Goal: Navigation & Orientation: Find specific page/section

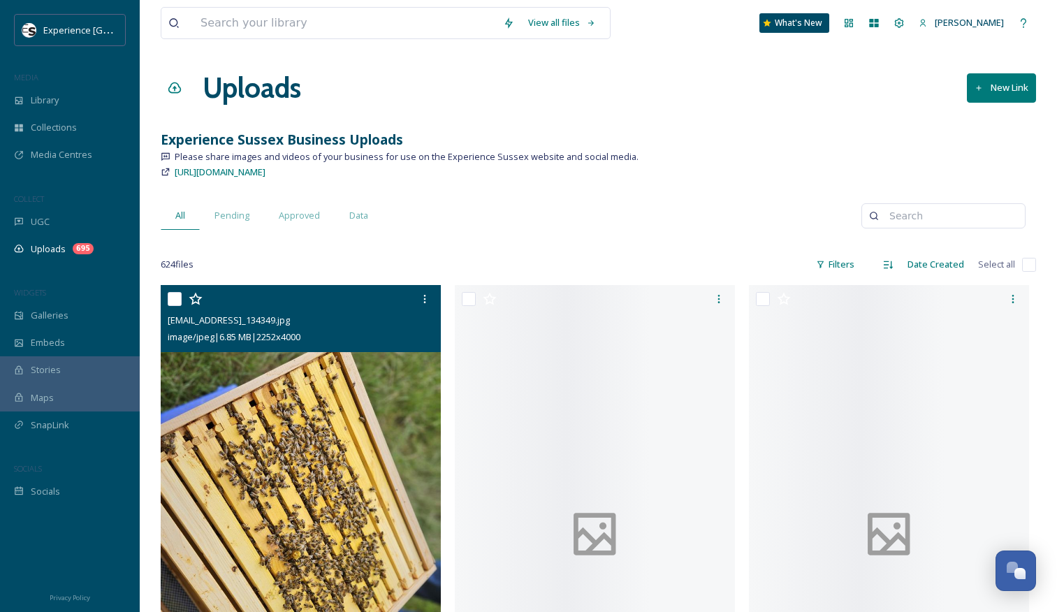
scroll to position [47, 0]
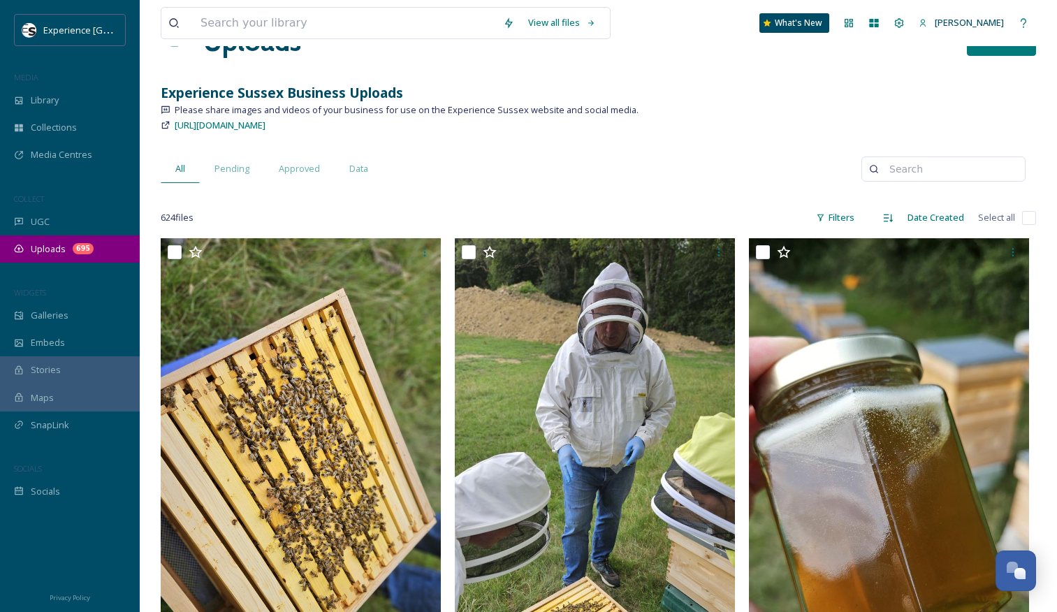
click at [49, 248] on span "Uploads" at bounding box center [48, 248] width 35 height 13
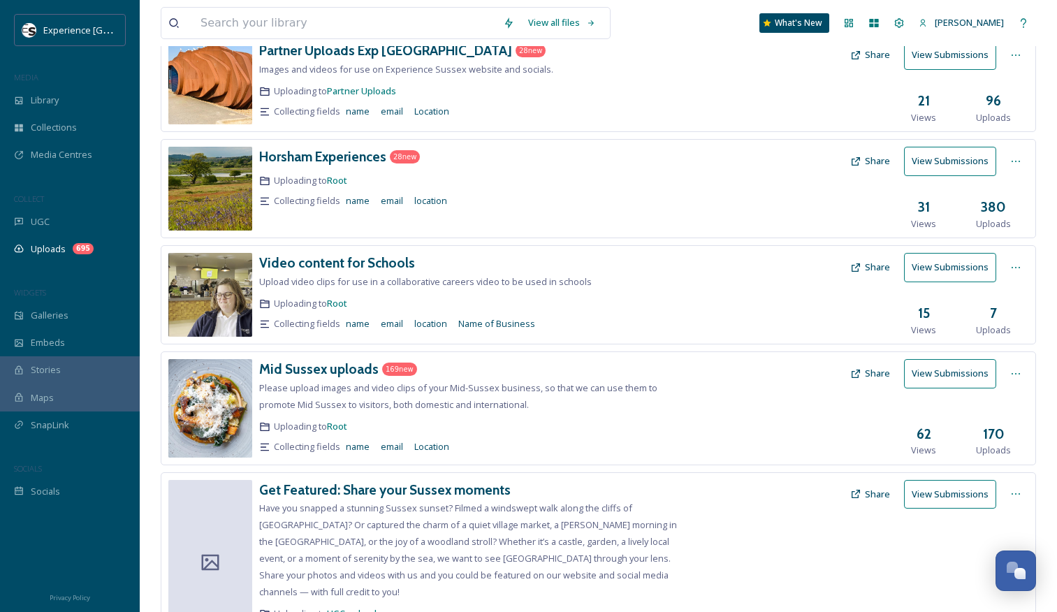
scroll to position [409, 0]
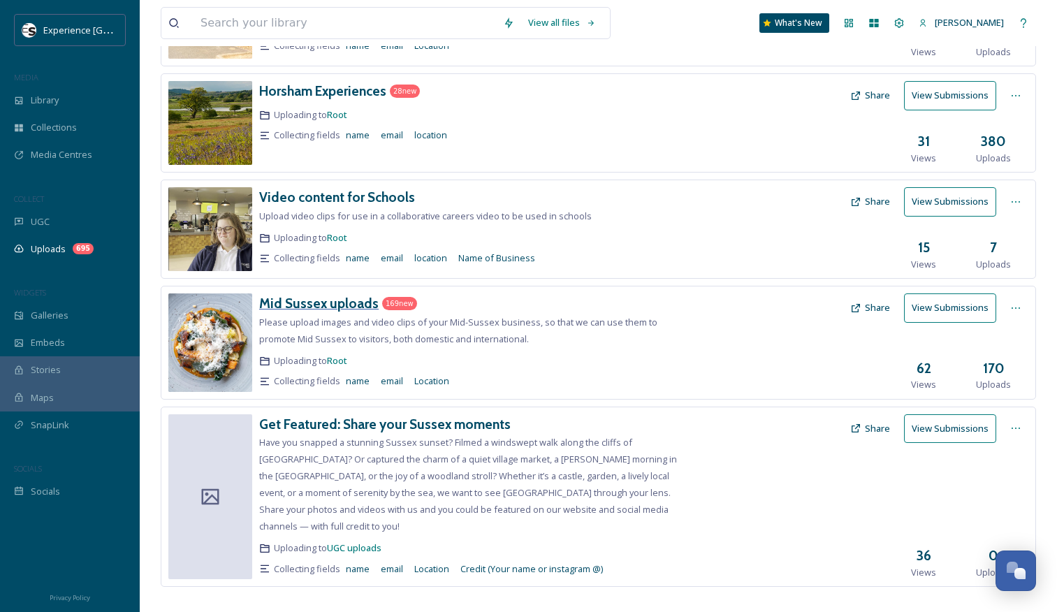
click at [308, 307] on h3 "Mid Sussex uploads" at bounding box center [318, 303] width 119 height 17
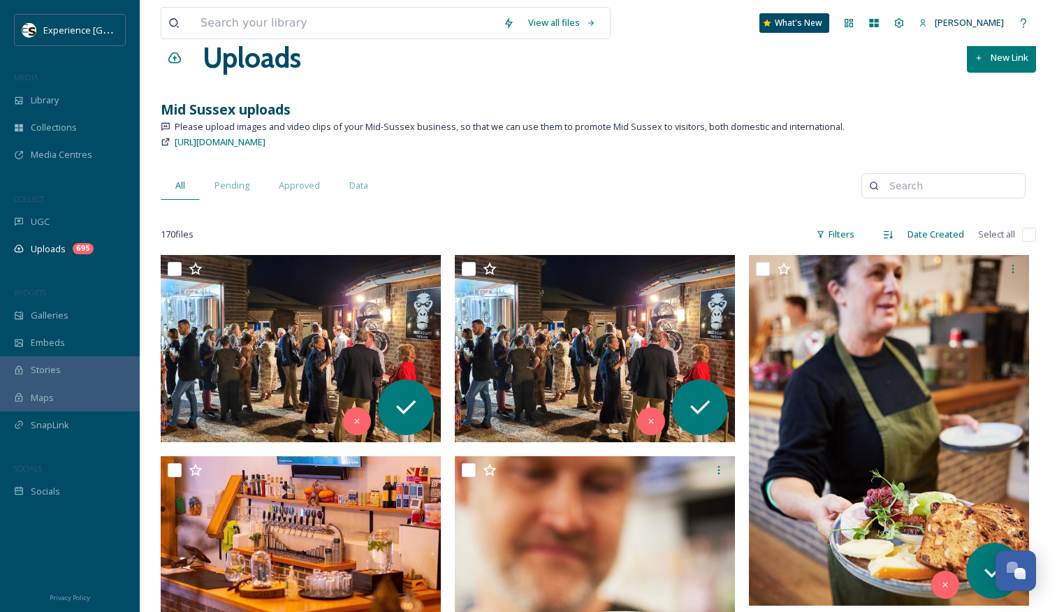
scroll to position [31, 0]
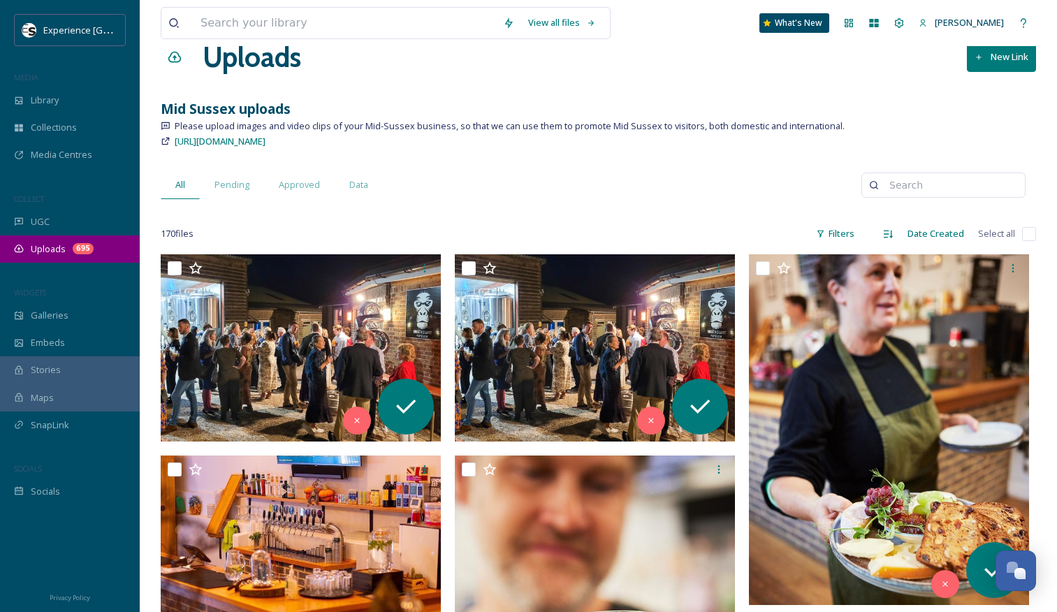
click at [76, 250] on div "695" at bounding box center [83, 248] width 21 height 11
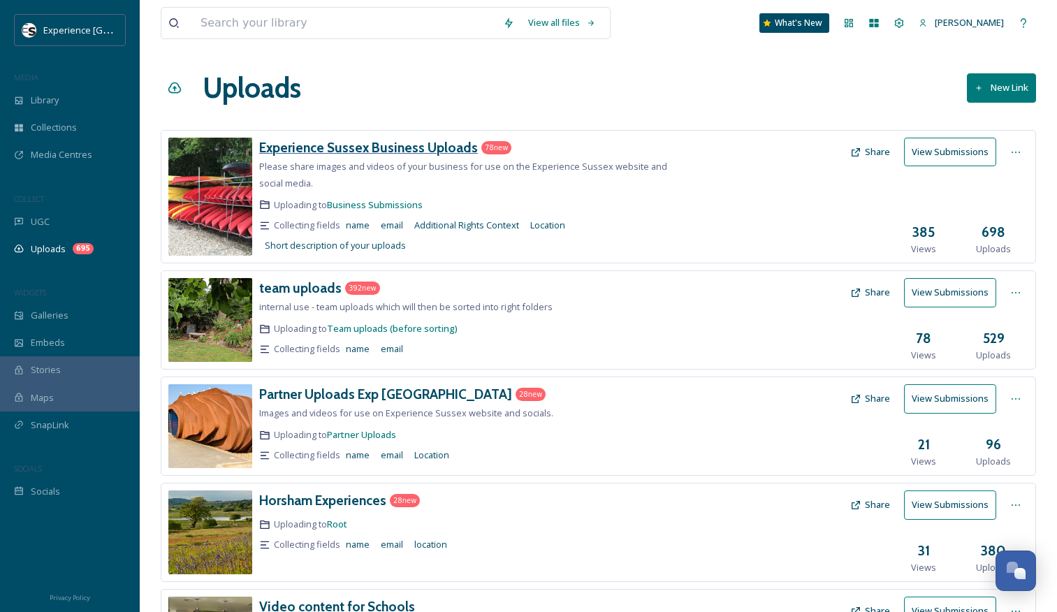
click at [328, 145] on h3 "Experience Sussex Business Uploads" at bounding box center [368, 147] width 219 height 17
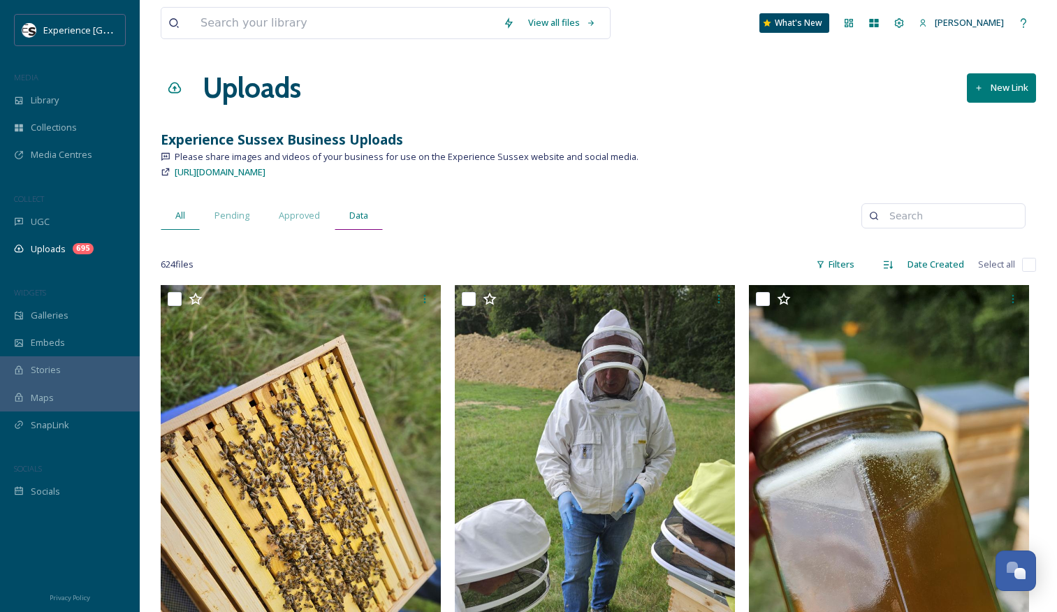
click at [361, 212] on span "Data" at bounding box center [358, 215] width 19 height 13
